Goal: Task Accomplishment & Management: Complete application form

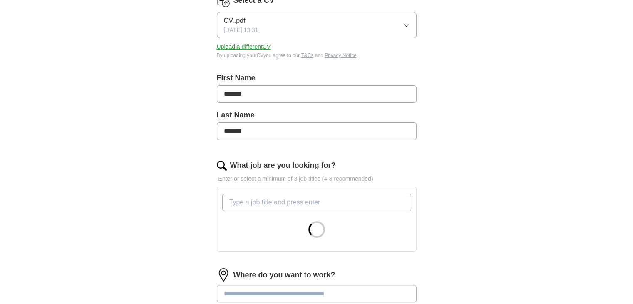
scroll to position [122, 0]
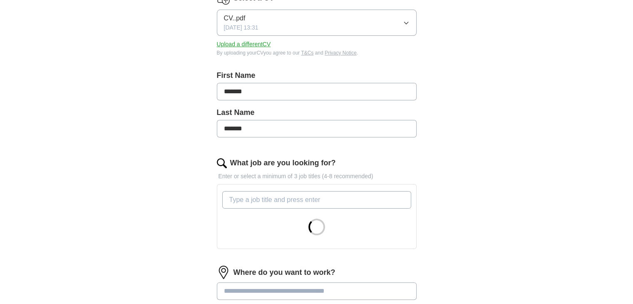
click at [271, 205] on input "What job are you looking for?" at bounding box center [316, 199] width 189 height 17
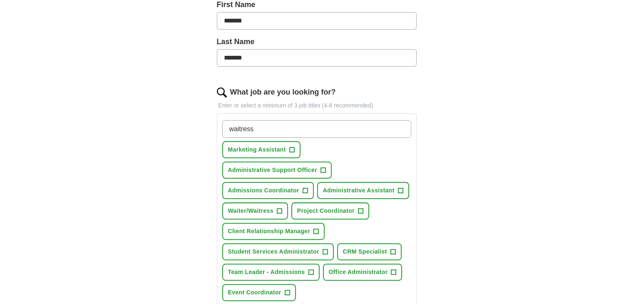
scroll to position [194, 0]
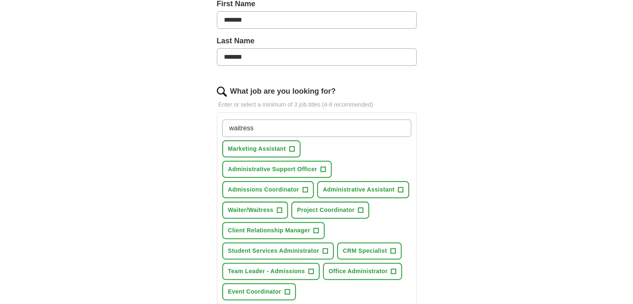
type input "waitress"
click at [325, 166] on span "+" at bounding box center [323, 169] width 5 height 7
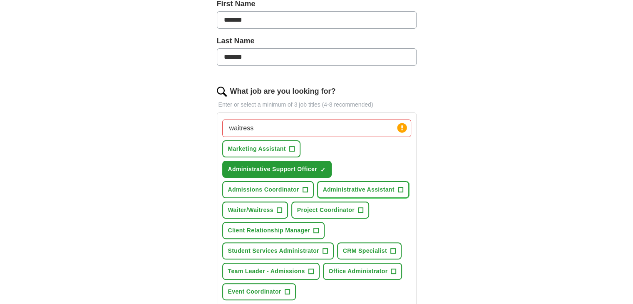
click at [401, 187] on span "+" at bounding box center [400, 190] width 5 height 7
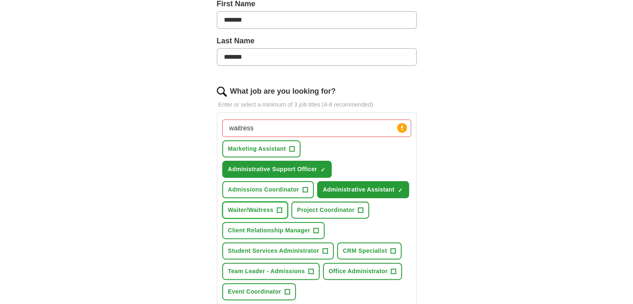
click at [278, 208] on span "+" at bounding box center [279, 210] width 5 height 7
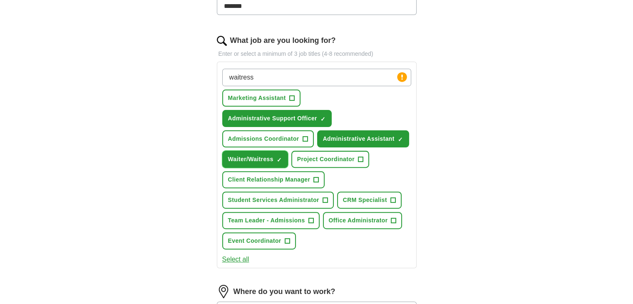
scroll to position [247, 0]
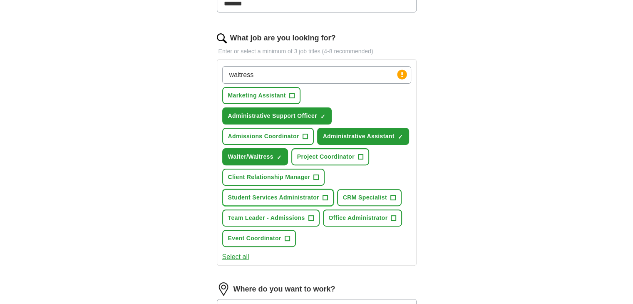
click at [324, 196] on span "+" at bounding box center [325, 197] width 5 height 7
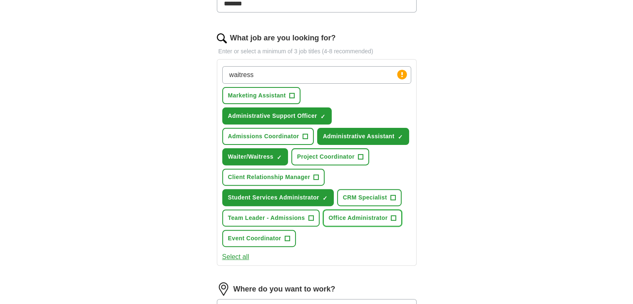
click at [386, 216] on span "Office Administrator" at bounding box center [358, 218] width 59 height 9
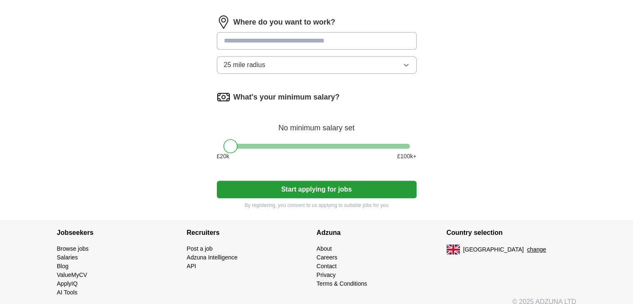
scroll to position [515, 0]
click at [407, 180] on button "Start applying for jobs" at bounding box center [317, 188] width 200 height 17
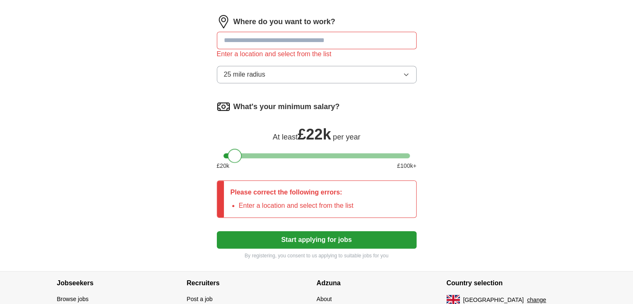
click at [238, 152] on div at bounding box center [235, 156] width 14 height 14
click at [268, 243] on button "Start applying for jobs" at bounding box center [317, 239] width 200 height 17
click at [313, 38] on input at bounding box center [317, 40] width 200 height 17
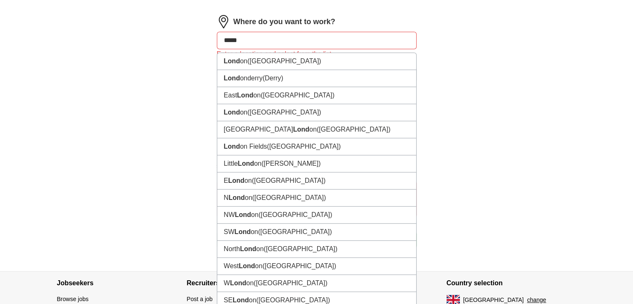
type input "******"
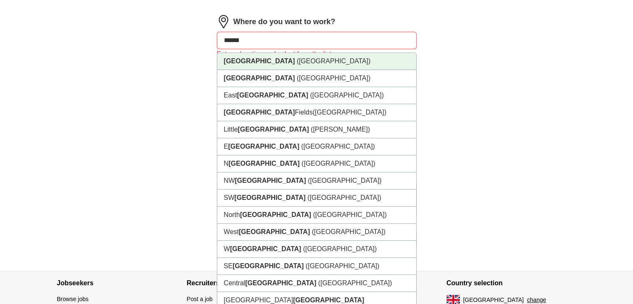
click at [306, 63] on li "[GEOGRAPHIC_DATA] ([GEOGRAPHIC_DATA])" at bounding box center [316, 61] width 199 height 17
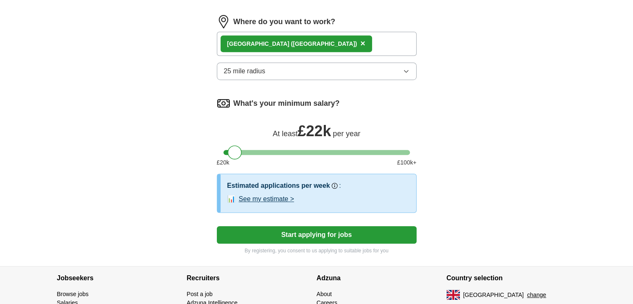
click at [296, 228] on button "Start applying for jobs" at bounding box center [317, 234] width 200 height 17
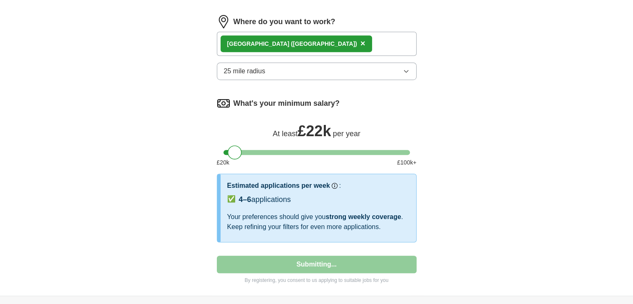
select select "**"
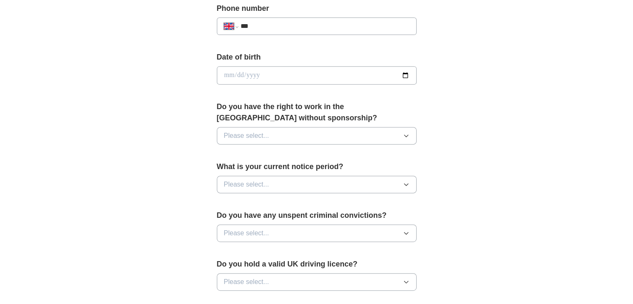
scroll to position [335, 0]
click at [363, 77] on input "date" at bounding box center [317, 75] width 200 height 18
click at [361, 22] on input "***" at bounding box center [324, 26] width 169 height 10
type input "**********"
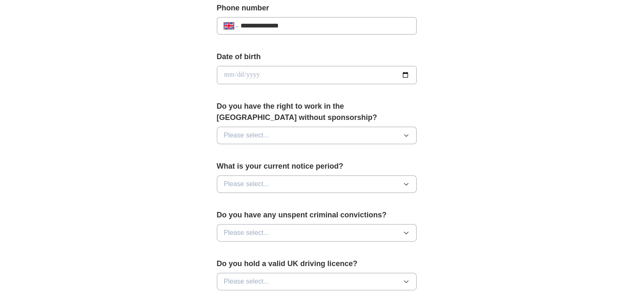
type input "*******"
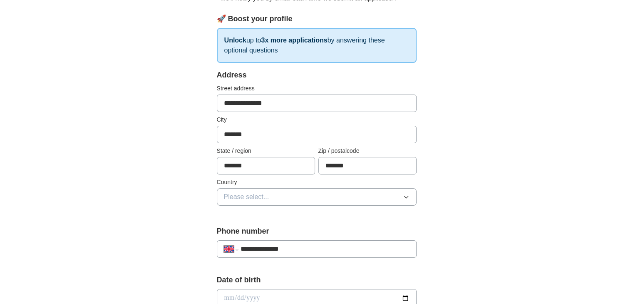
scroll to position [106, 0]
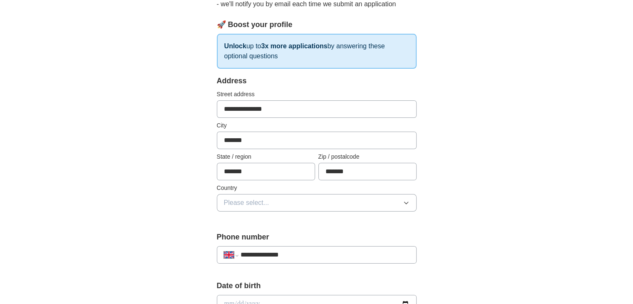
drag, startPoint x: 262, startPoint y: 168, endPoint x: 193, endPoint y: 169, distance: 69.1
type input "********"
click at [470, 94] on div "**********" at bounding box center [316, 293] width 533 height 747
click at [355, 204] on button "Please select..." at bounding box center [317, 202] width 200 height 17
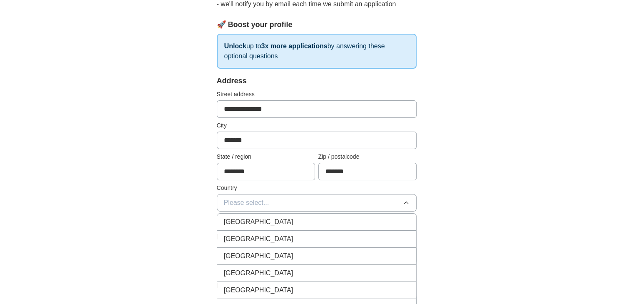
click at [345, 217] on div "[GEOGRAPHIC_DATA]" at bounding box center [317, 222] width 186 height 10
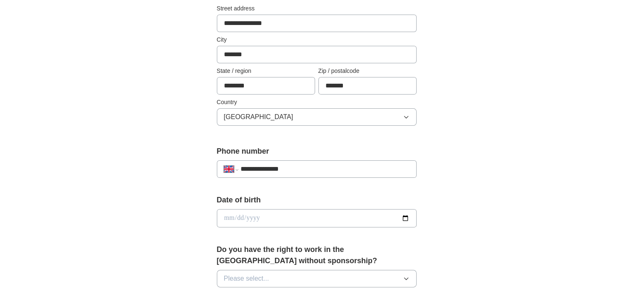
scroll to position [209, 0]
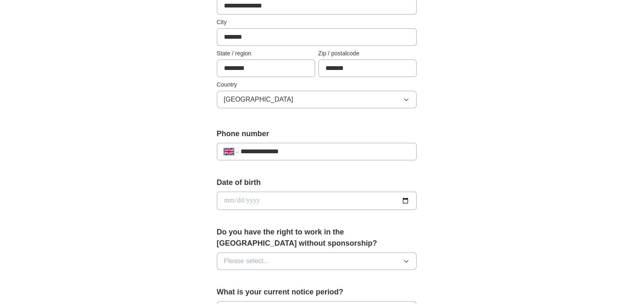
click at [346, 199] on input "date" at bounding box center [317, 201] width 200 height 18
type input "**********"
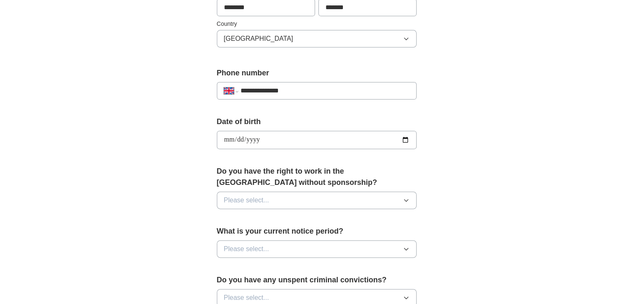
scroll to position [271, 0]
click at [346, 199] on button "Please select..." at bounding box center [317, 199] width 200 height 17
click at [318, 217] on div "Yes" at bounding box center [317, 219] width 186 height 10
click at [300, 252] on button "Please select..." at bounding box center [317, 247] width 200 height 17
click at [276, 279] on div "1 week" at bounding box center [317, 284] width 186 height 10
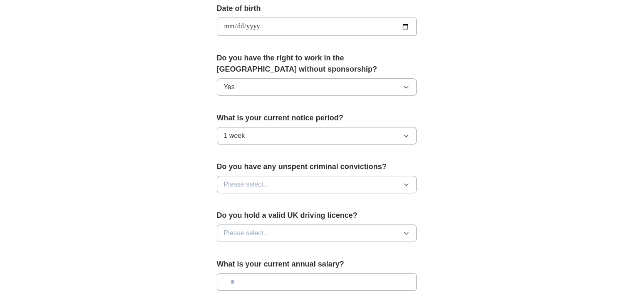
scroll to position [386, 0]
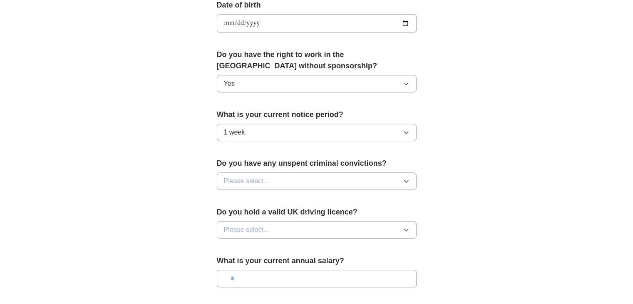
click at [295, 181] on button "Please select..." at bounding box center [317, 180] width 200 height 17
click at [277, 214] on div "No" at bounding box center [317, 217] width 186 height 10
click at [276, 224] on button "Please select..." at bounding box center [317, 229] width 200 height 17
click at [266, 261] on div "No" at bounding box center [317, 266] width 186 height 10
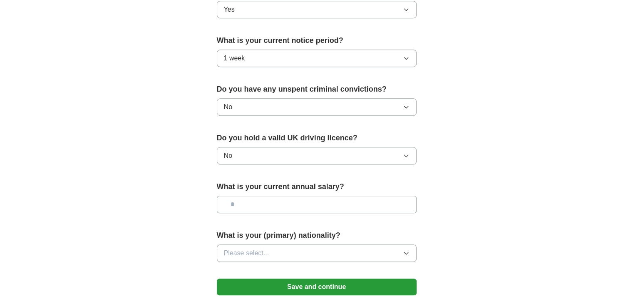
scroll to position [463, 0]
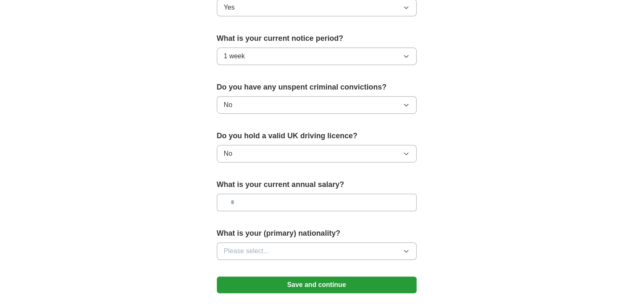
click at [281, 194] on input "text" at bounding box center [317, 202] width 200 height 17
type input "*******"
click at [280, 252] on button "Please select..." at bounding box center [317, 250] width 200 height 17
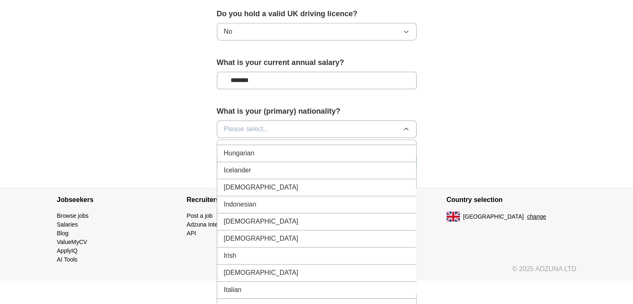
scroll to position [1325, 0]
click at [265, 184] on div "[DEMOGRAPHIC_DATA]" at bounding box center [317, 189] width 186 height 10
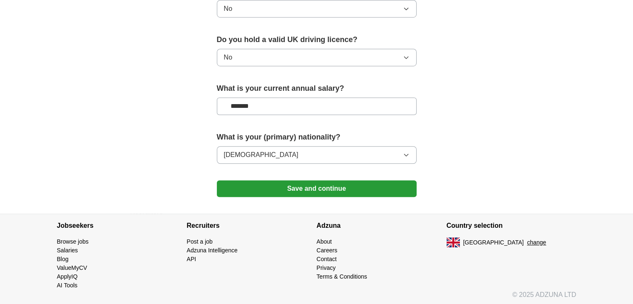
click at [280, 190] on button "Save and continue" at bounding box center [317, 188] width 200 height 17
